Goal: Task Accomplishment & Management: Use online tool/utility

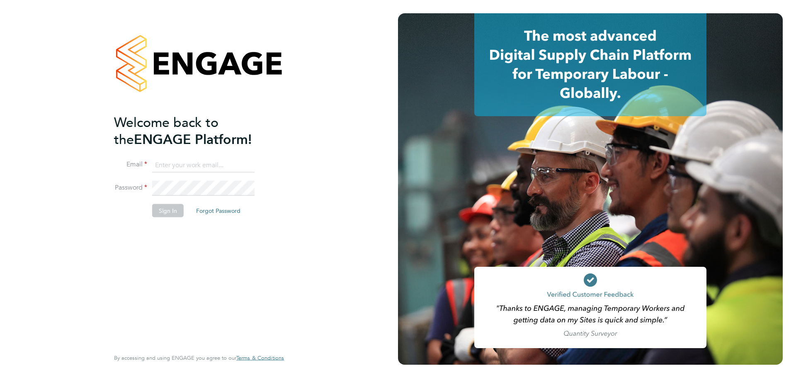
type input "abbie.ross@arcgroup.co.uk"
click at [161, 213] on button "Sign In" at bounding box center [168, 210] width 32 height 13
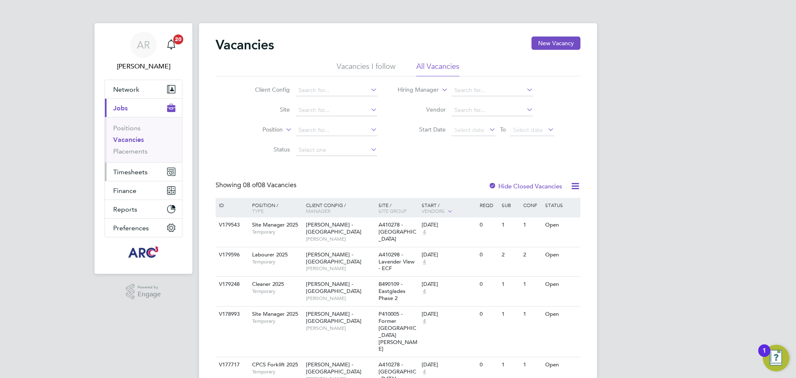
click at [144, 171] on span "Timesheets" at bounding box center [130, 172] width 34 height 8
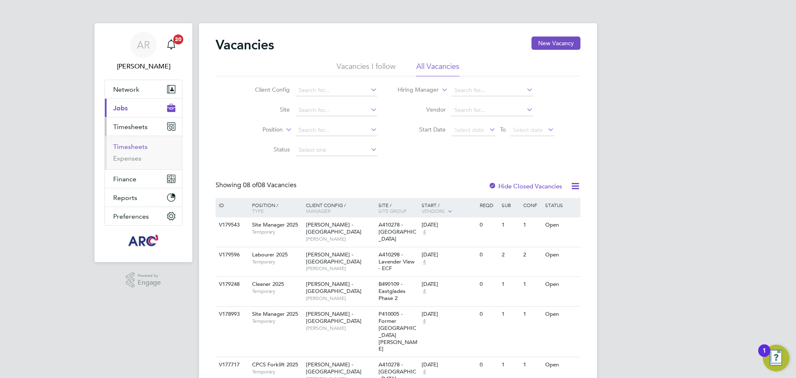
click at [145, 150] on li "Timesheets" at bounding box center [144, 149] width 62 height 12
click at [144, 147] on link "Timesheets" at bounding box center [130, 147] width 34 height 8
